Goal: Find specific page/section

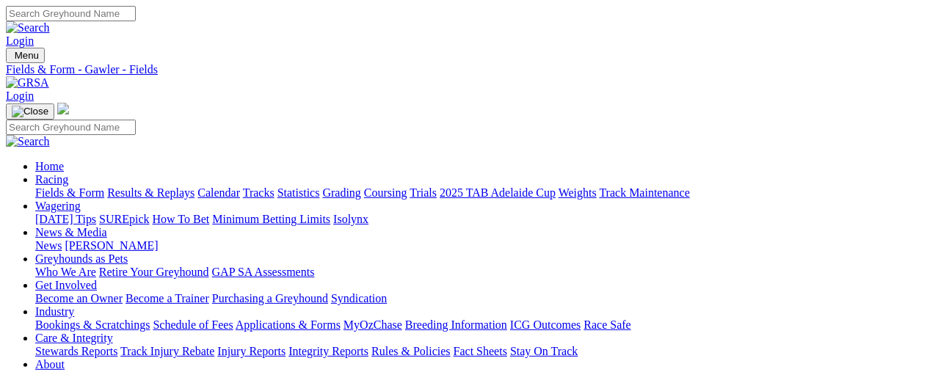
click at [76, 186] on link "Fields & Form" at bounding box center [69, 192] width 69 height 12
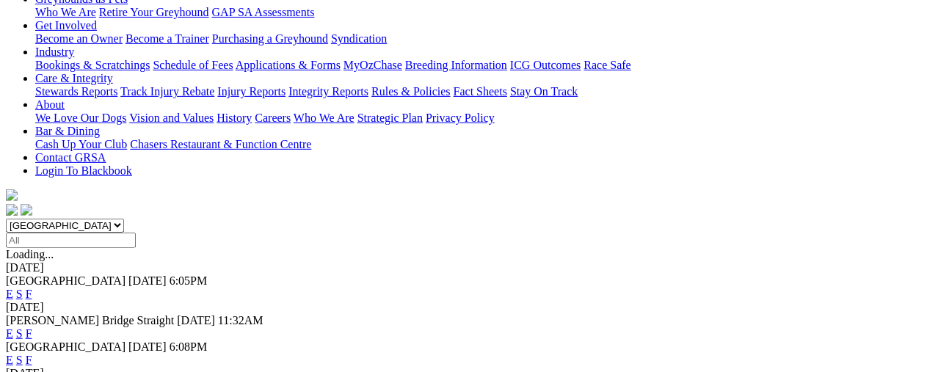
scroll to position [294, 0]
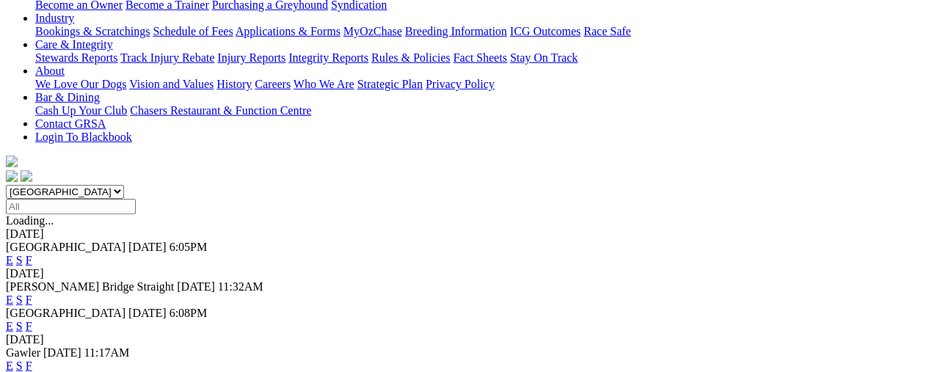
click at [32, 360] on link "F" at bounding box center [29, 366] width 7 height 12
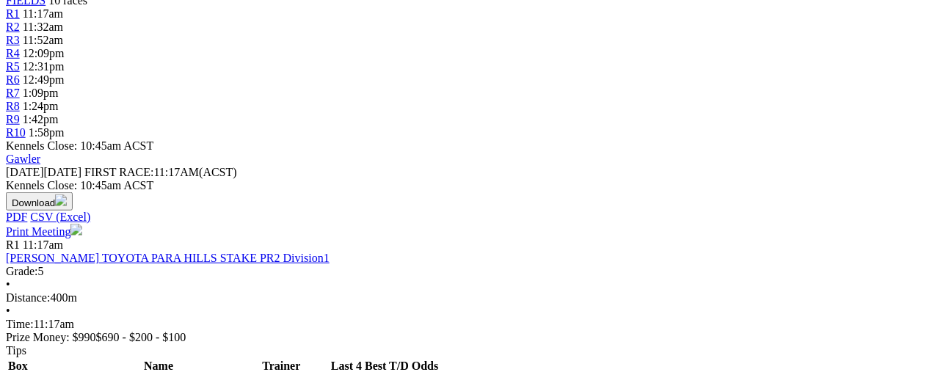
scroll to position [587, 0]
